Goal: Task Accomplishment & Management: Manage account settings

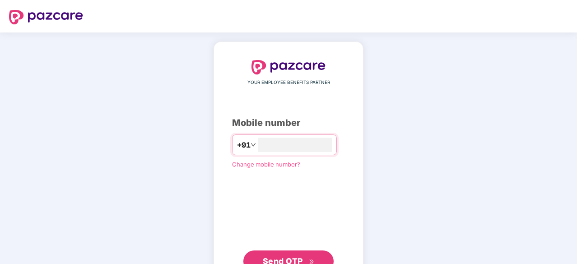
type input "**********"
click at [289, 259] on span "Send OTP" at bounding box center [283, 260] width 40 height 9
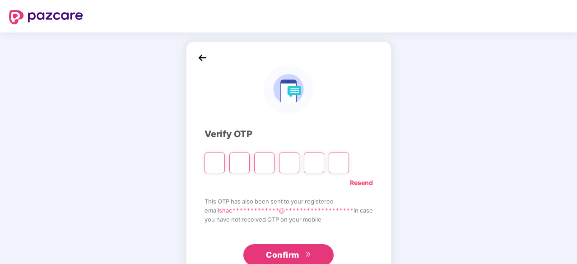
type input "*"
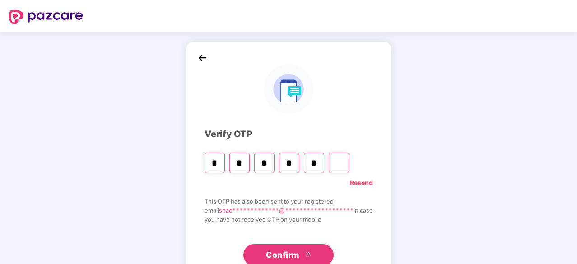
type input "*"
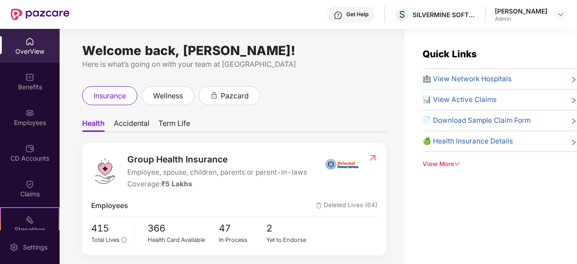
click at [30, 45] on img at bounding box center [29, 41] width 9 height 9
click at [26, 150] on img at bounding box center [29, 148] width 9 height 9
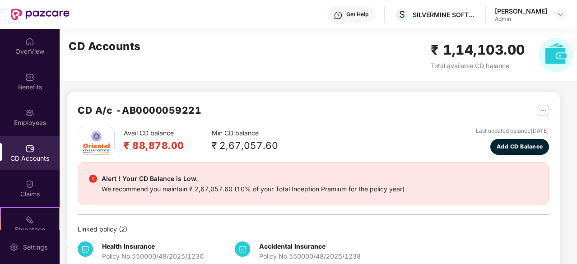
scroll to position [18, 0]
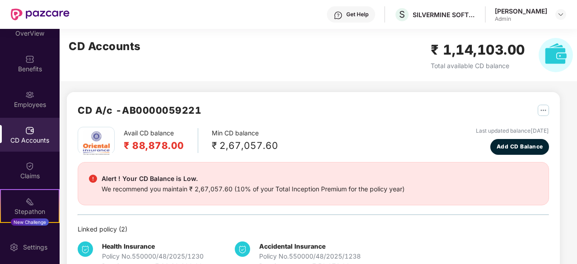
click at [340, 59] on div "CD Accounts ₹ 1,14,103.00 Total available CD balance" at bounding box center [321, 55] width 522 height 52
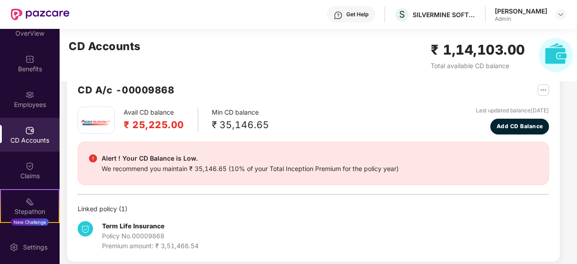
scroll to position [228, 0]
